Goal: Check status

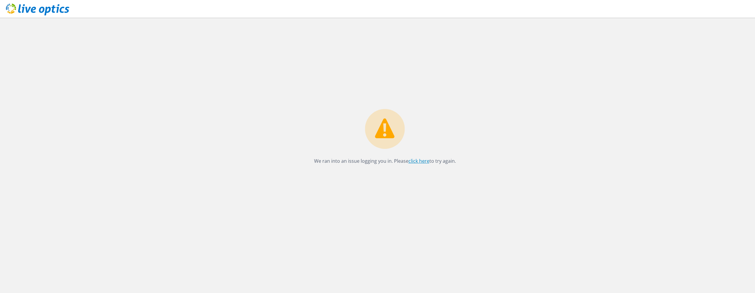
click at [419, 162] on link "click here" at bounding box center [418, 160] width 21 height 6
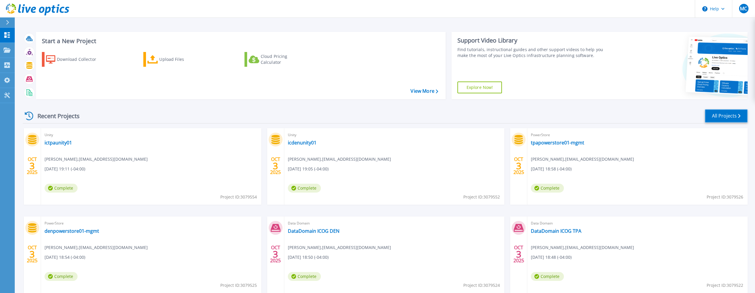
click at [733, 117] on link "All Projects" at bounding box center [726, 115] width 43 height 13
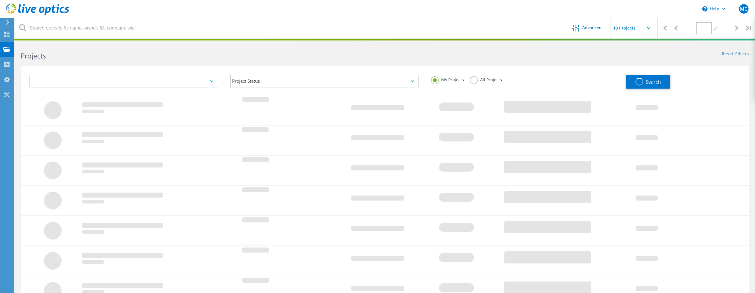
type input "1"
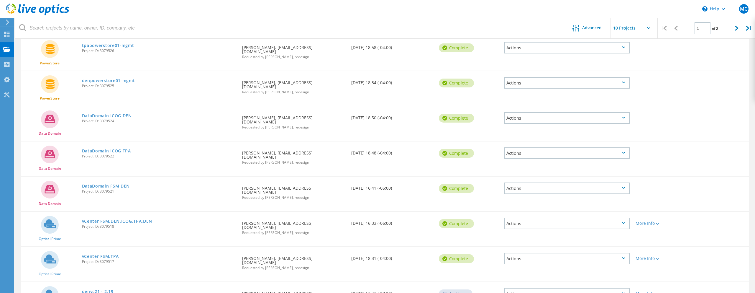
scroll to position [149, 0]
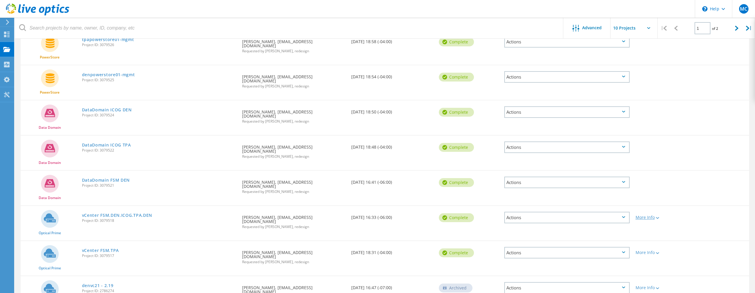
click at [658, 217] on icon at bounding box center [657, 218] width 3 height 2
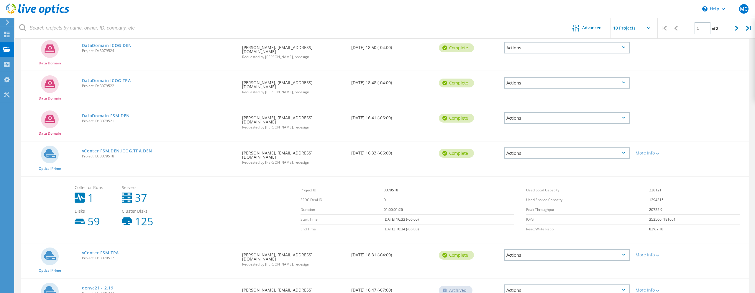
scroll to position [216, 0]
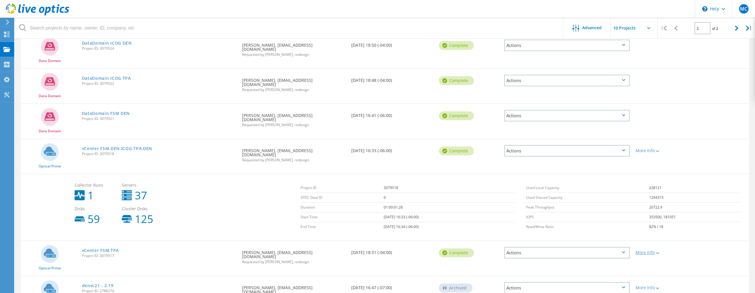
click at [653, 250] on div "More Info" at bounding box center [662, 252] width 52 height 4
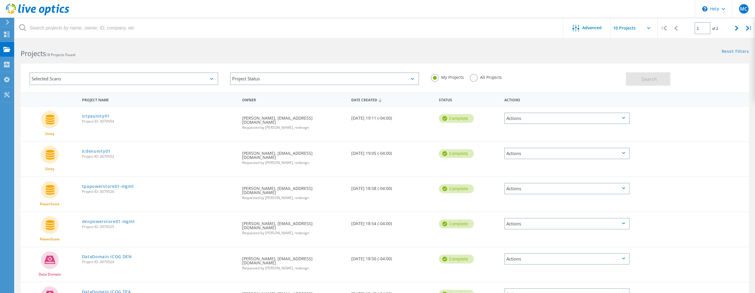
scroll to position [0, 0]
click at [139, 7] on header "\n Help Explore Helpful Articles Contact Support MC End User Michael Crowley mc…" at bounding box center [377, 9] width 755 height 18
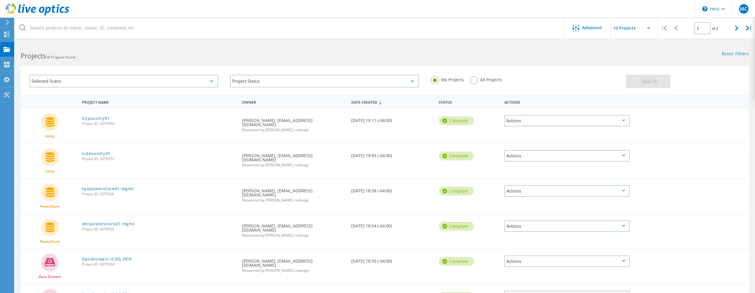
click at [206, 7] on header "\n Help Explore Helpful Articles Contact Support MC End User Michael Crowley mc…" at bounding box center [377, 9] width 755 height 18
click at [290, 6] on header "\n Help Explore Helpful Articles Contact Support MC End User Michael Crowley mc…" at bounding box center [377, 9] width 755 height 18
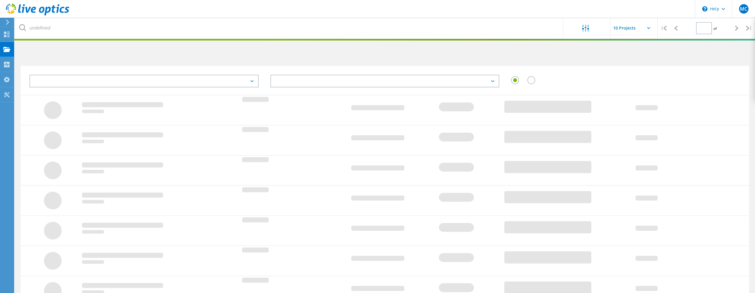
type input "1"
